Goal: Task Accomplishment & Management: Manage account settings

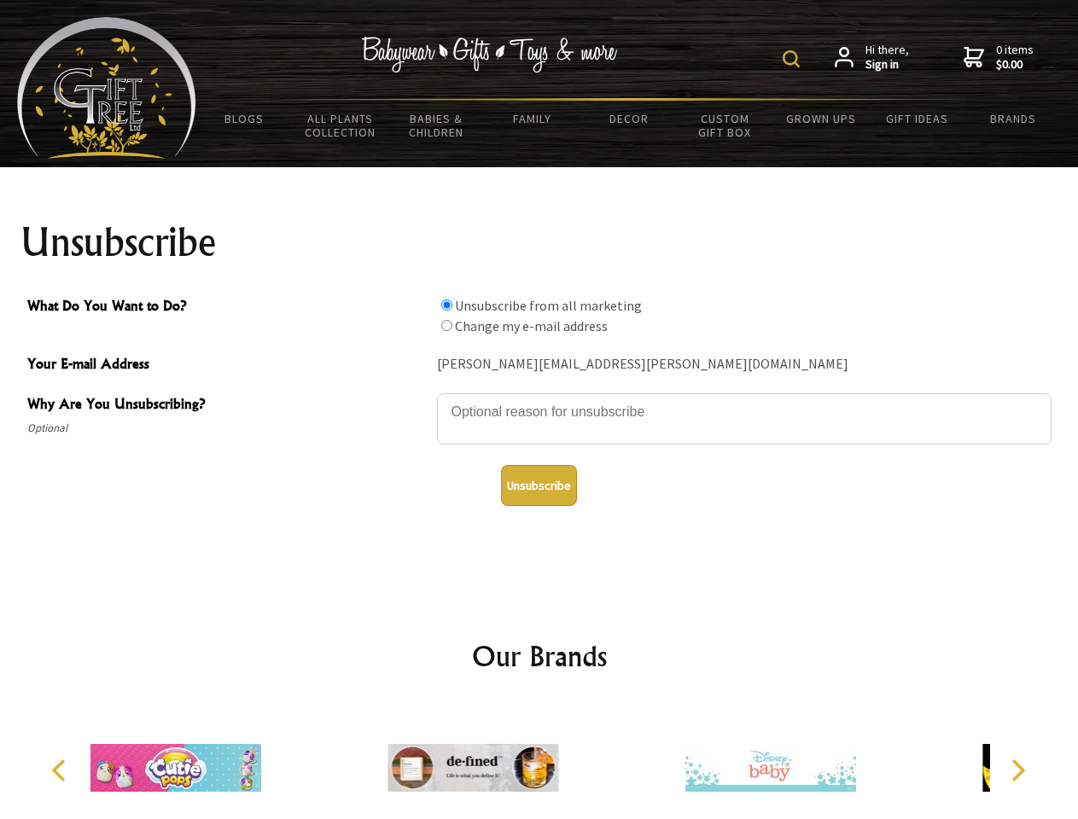
click at [794, 59] on img at bounding box center [791, 58] width 17 height 17
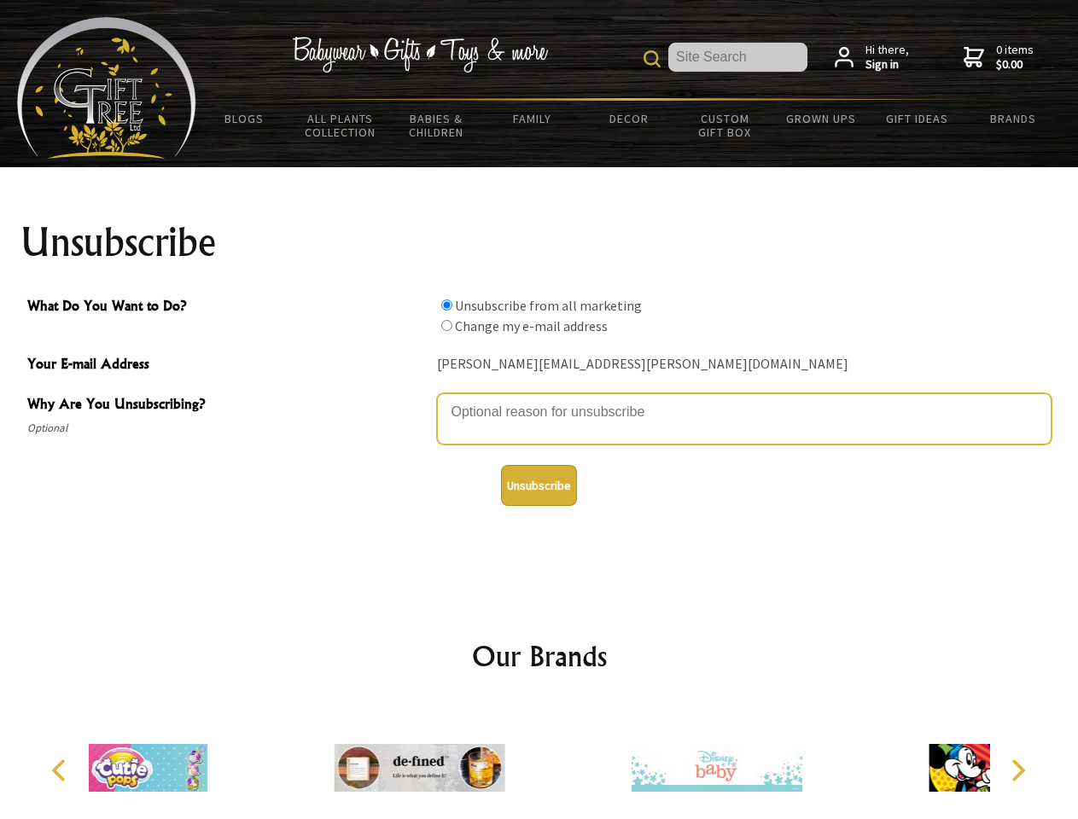
click at [539, 399] on textarea "Why Are You Unsubscribing?" at bounding box center [744, 418] width 615 height 51
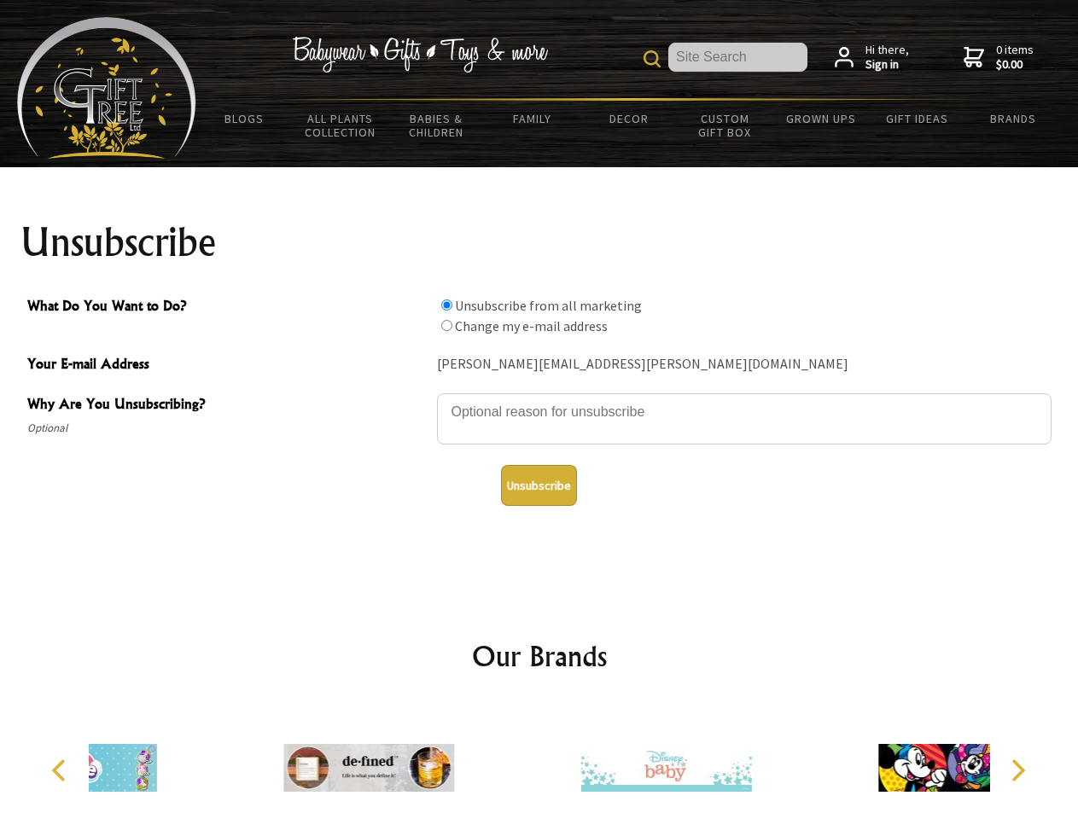
click at [446, 305] on input "What Do You Want to Do?" at bounding box center [446, 305] width 11 height 11
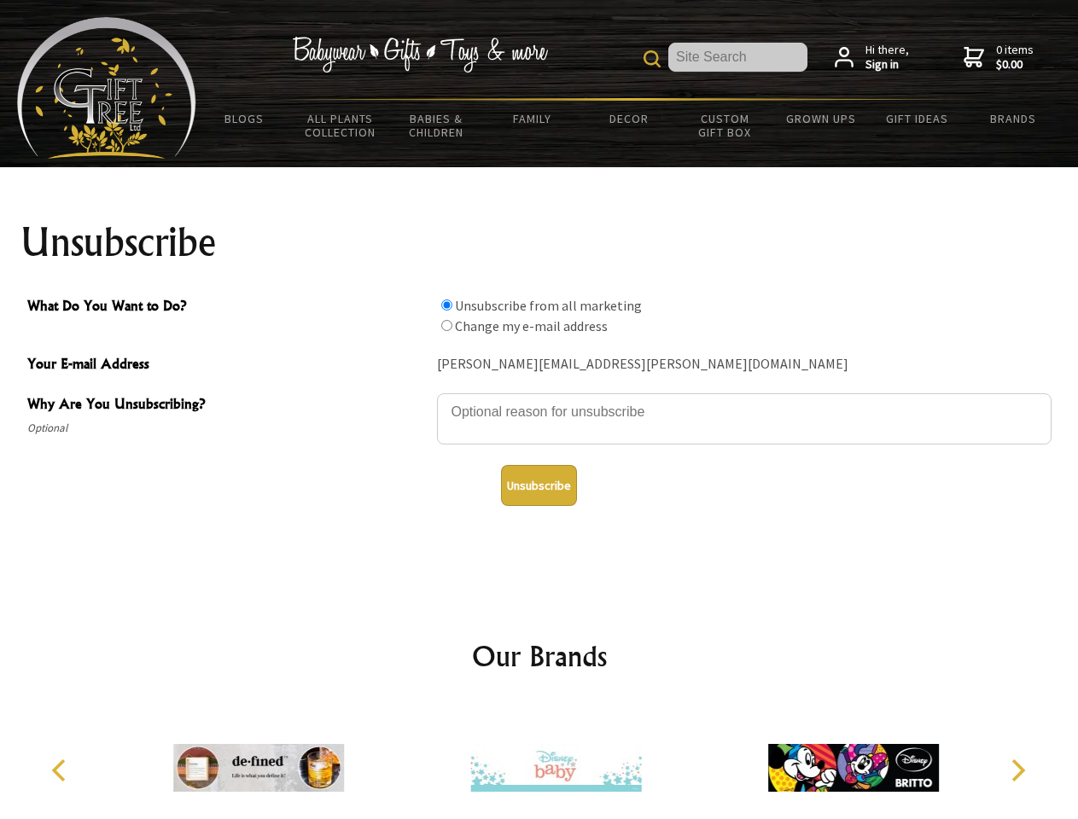
click at [446, 325] on input "What Do You Want to Do?" at bounding box center [446, 325] width 11 height 11
radio input "true"
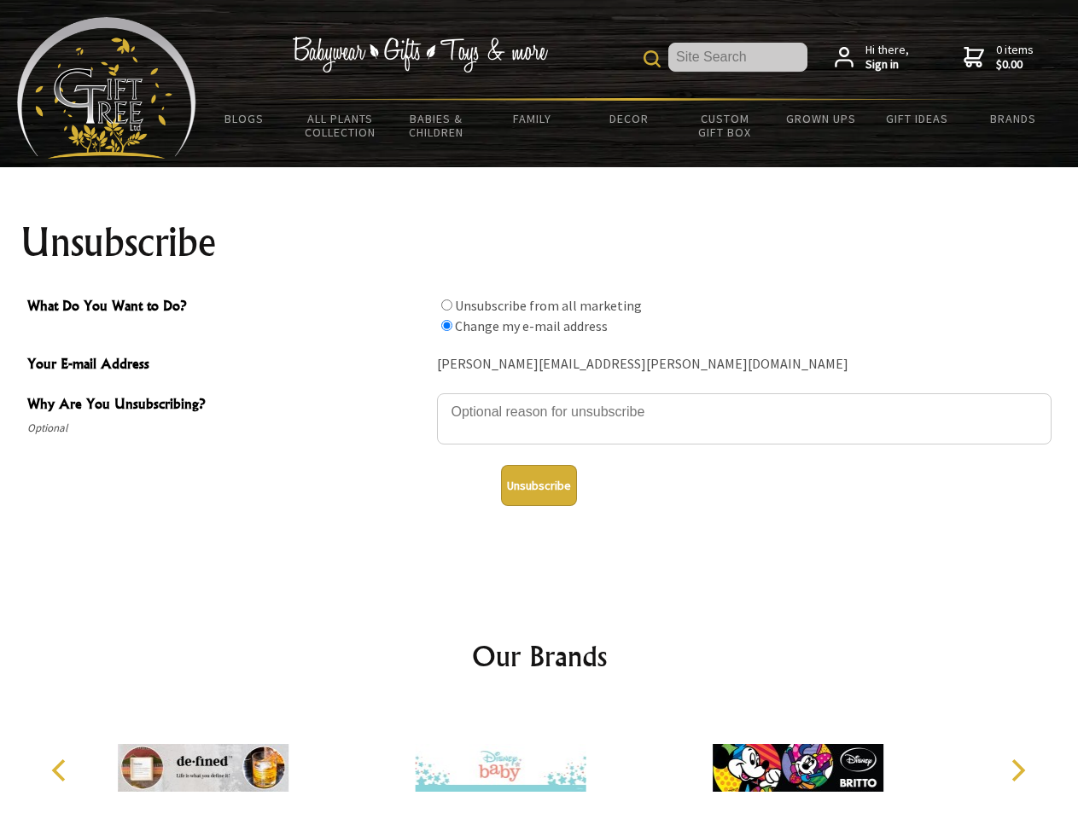
click at [539, 486] on button "Unsubscribe" at bounding box center [539, 485] width 76 height 41
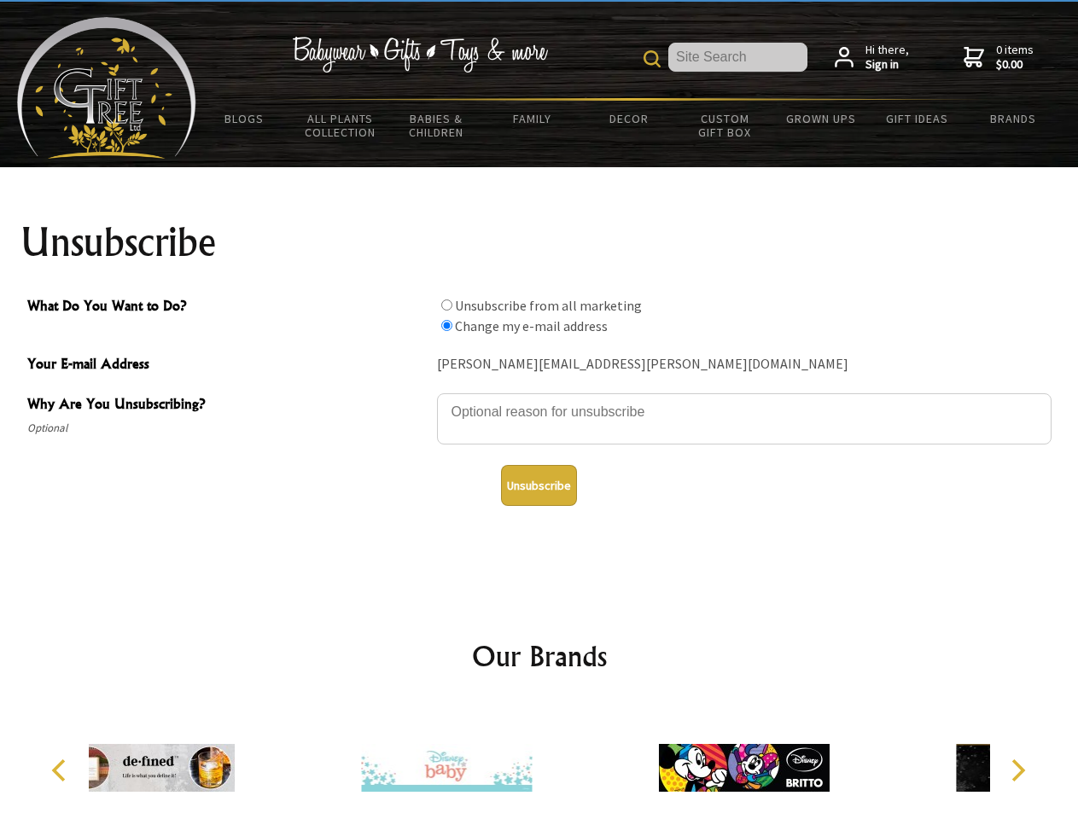
click at [539, 761] on div at bounding box center [446, 770] width 297 height 133
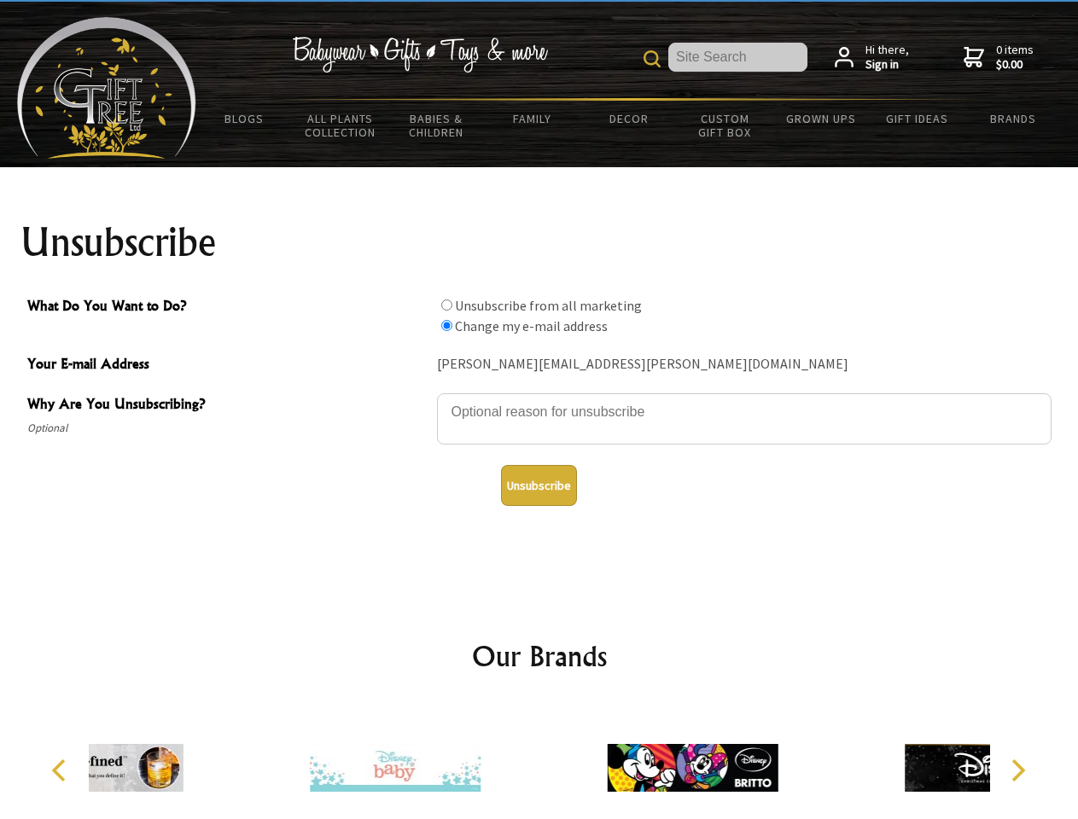
click at [61, 771] on icon "Previous" at bounding box center [61, 771] width 22 height 22
click at [1017, 771] on icon "Next" at bounding box center [1016, 771] width 22 height 22
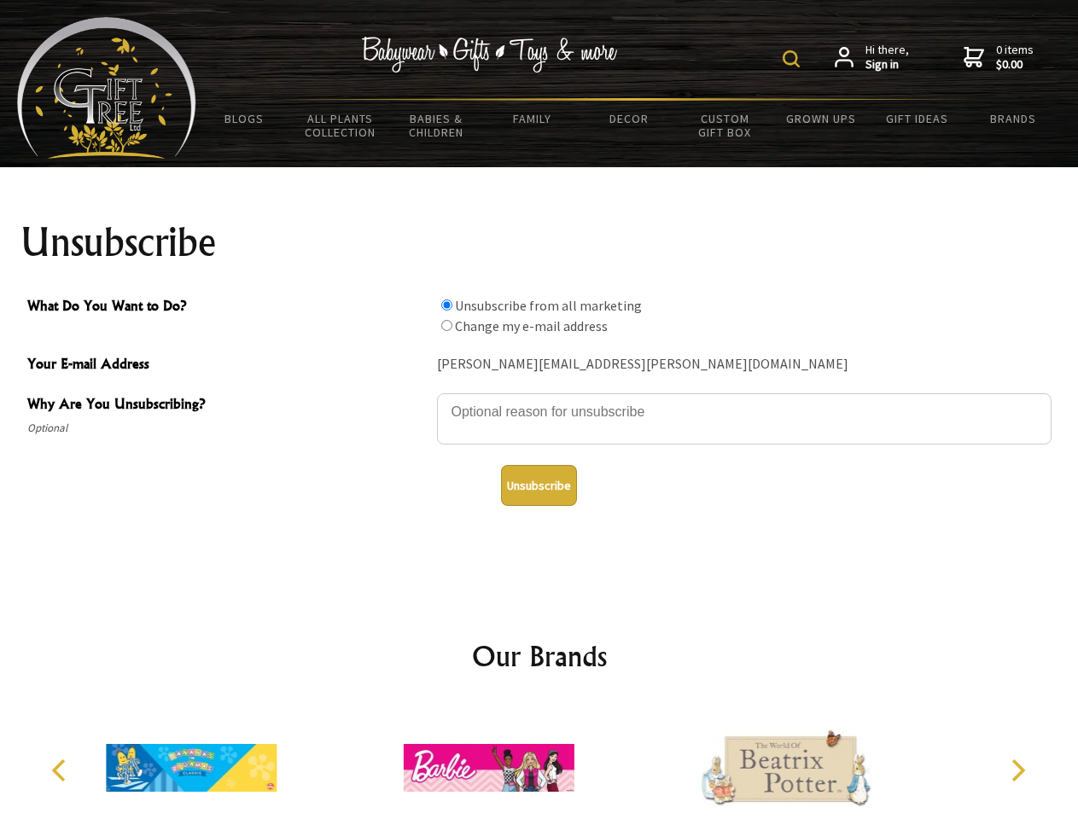
click at [794, 59] on img at bounding box center [791, 58] width 17 height 17
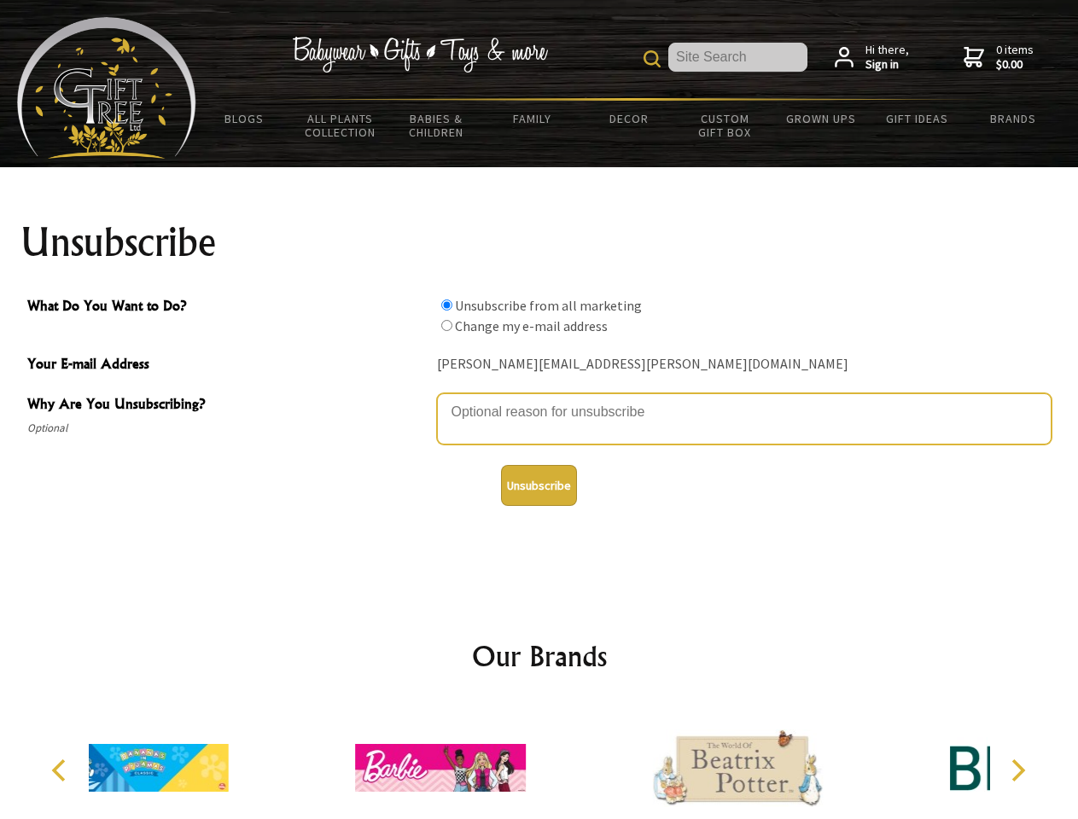
click at [539, 399] on textarea "Why Are You Unsubscribing?" at bounding box center [744, 418] width 615 height 51
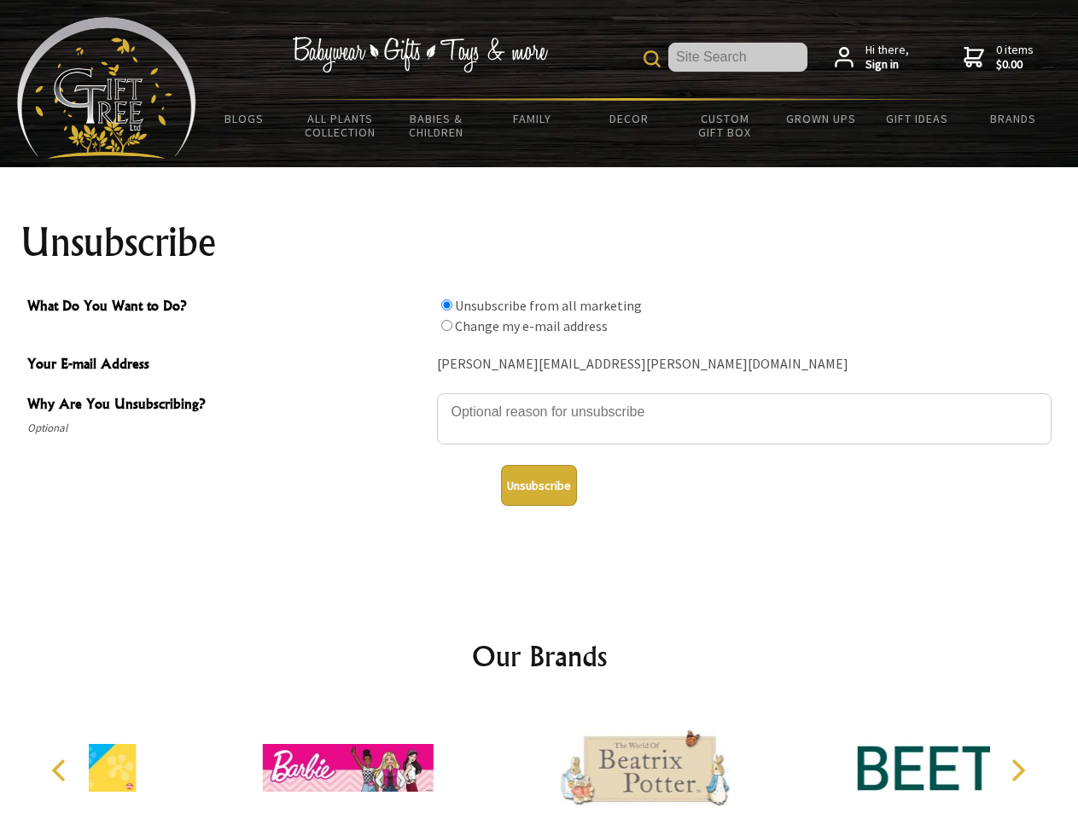
click at [446, 305] on input "What Do You Want to Do?" at bounding box center [446, 305] width 11 height 11
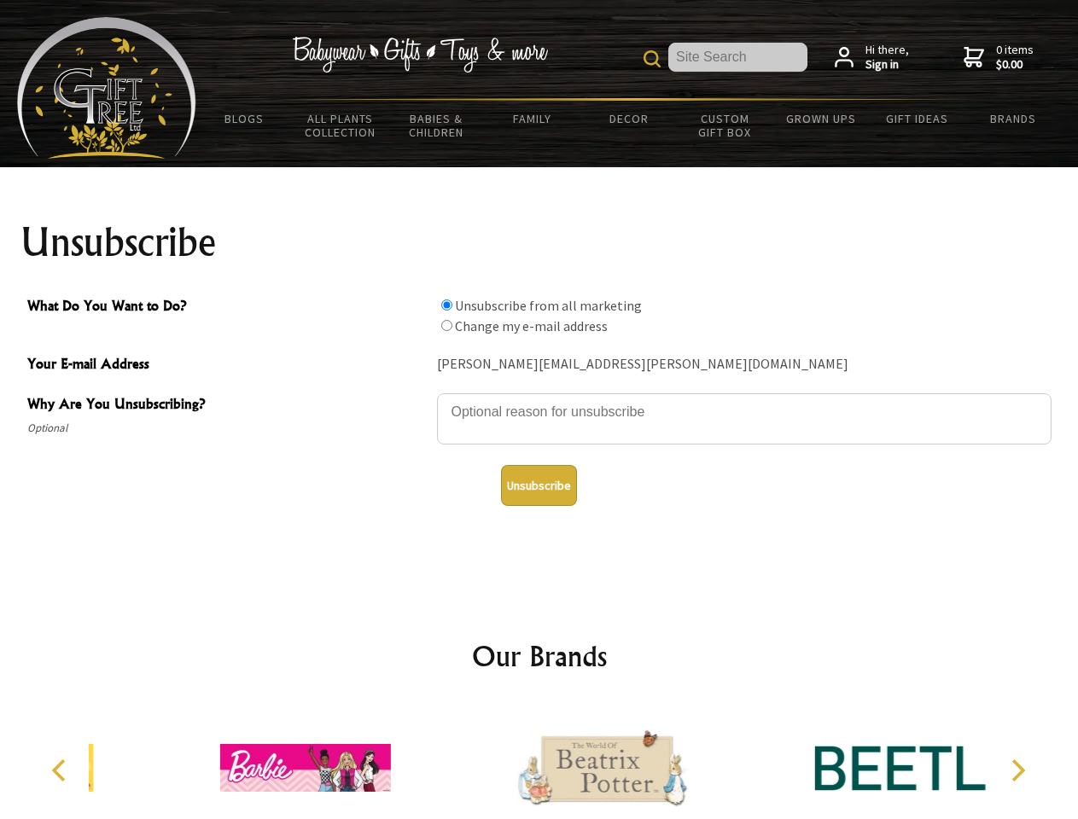
click at [446, 325] on input "What Do You Want to Do?" at bounding box center [446, 325] width 11 height 11
radio input "true"
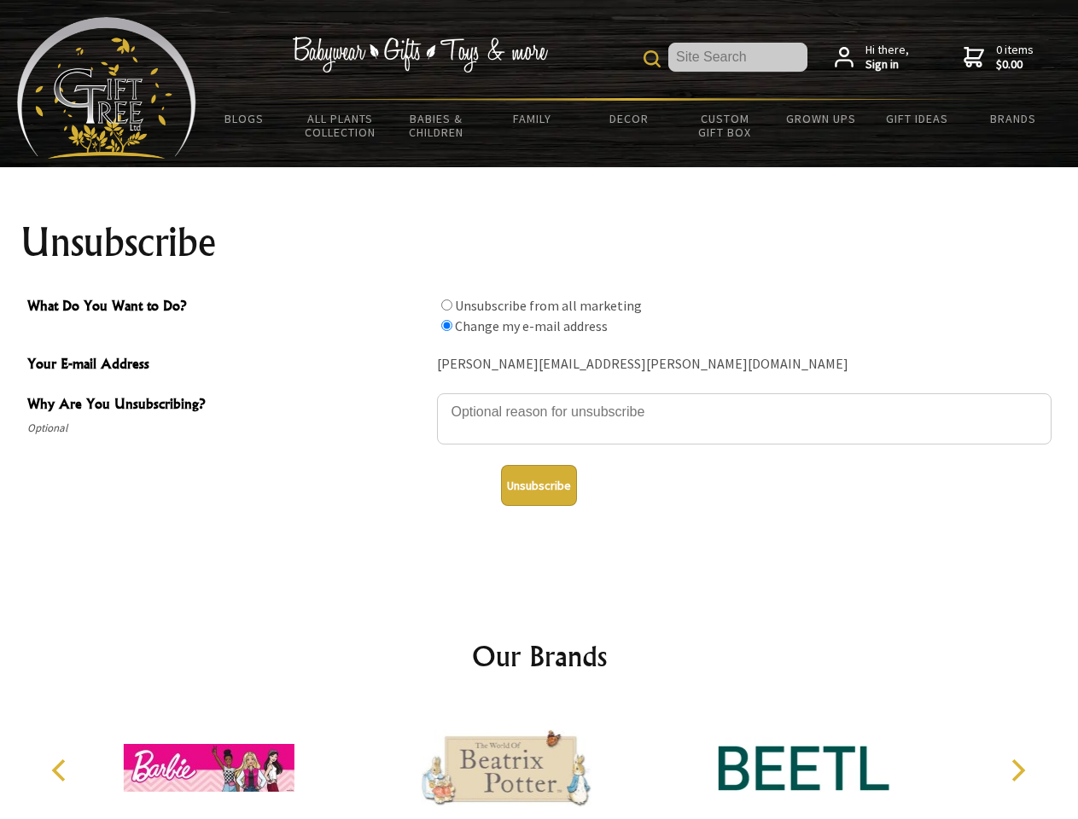
click at [539, 486] on button "Unsubscribe" at bounding box center [539, 485] width 76 height 41
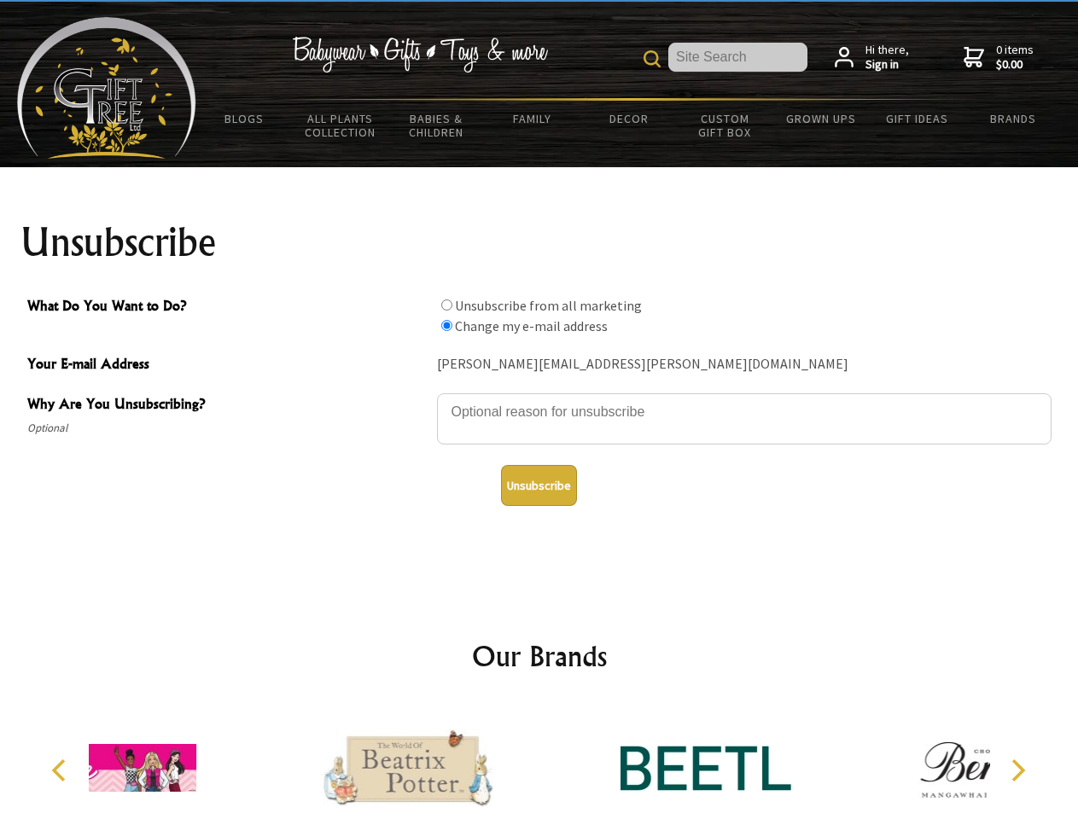
click at [539, 761] on div at bounding box center [407, 770] width 297 height 133
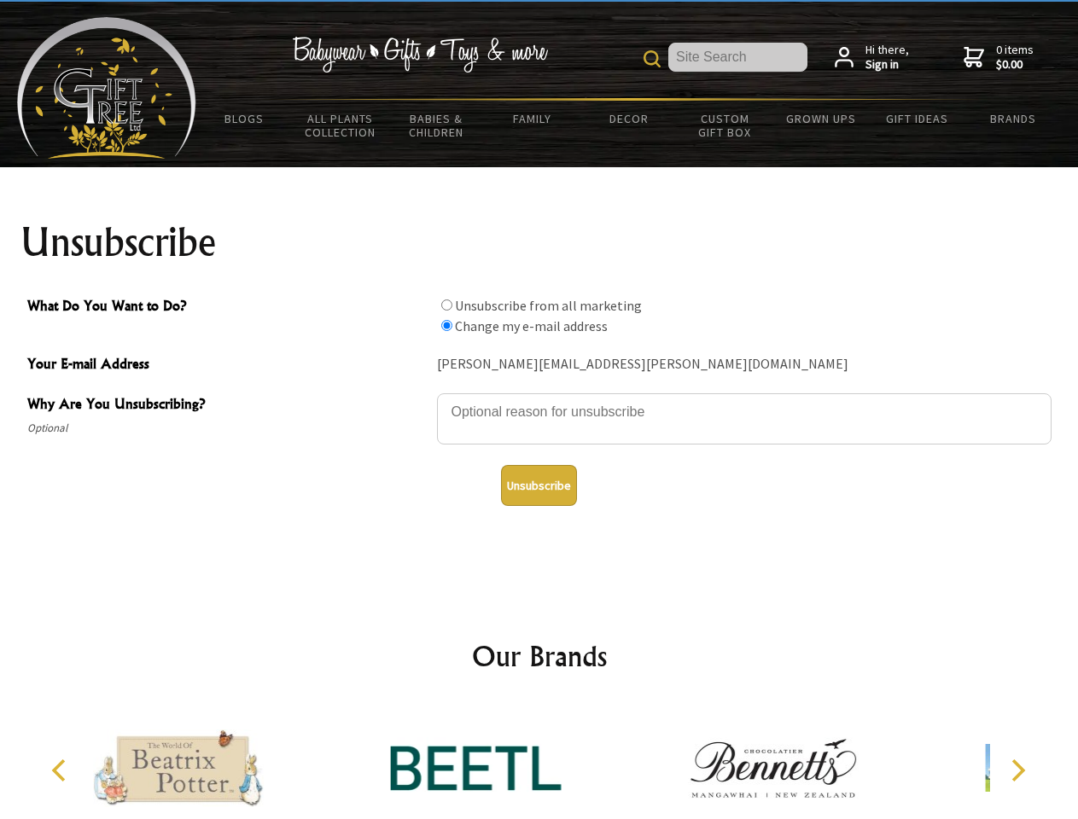
click at [61, 771] on icon "Previous" at bounding box center [61, 771] width 22 height 22
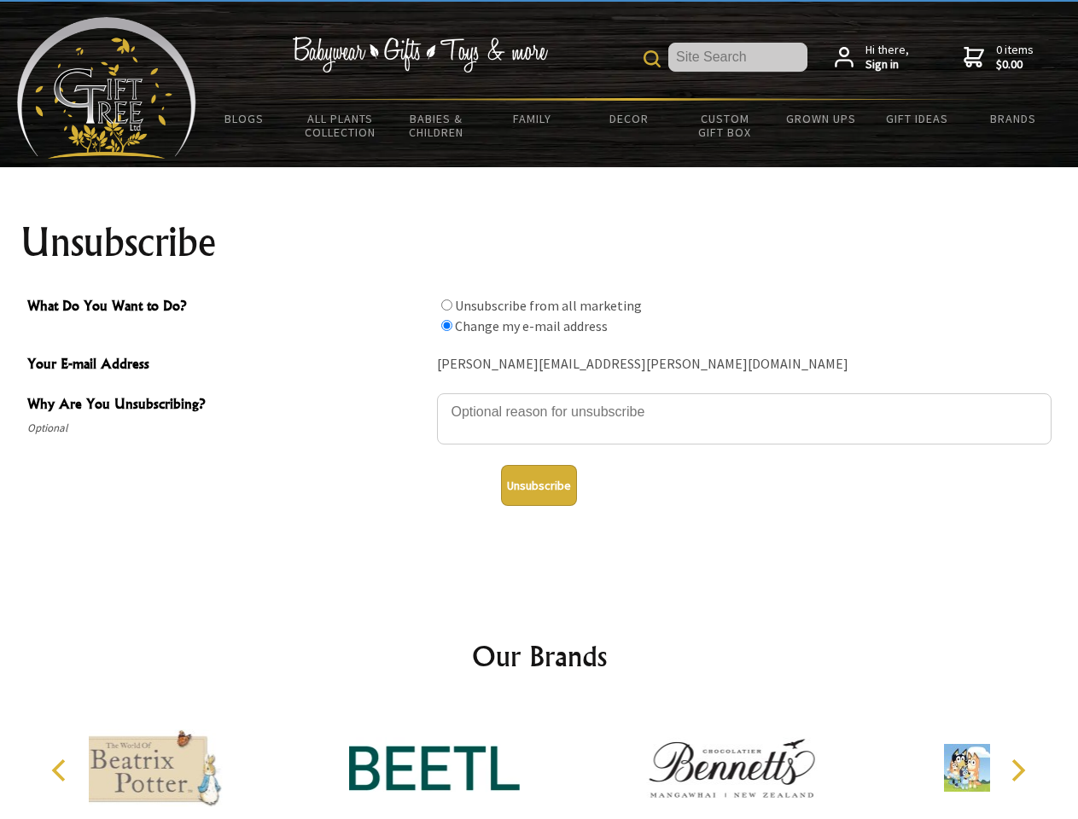
click at [1017, 771] on icon "Next" at bounding box center [1016, 771] width 22 height 22
